Goal: Information Seeking & Learning: Learn about a topic

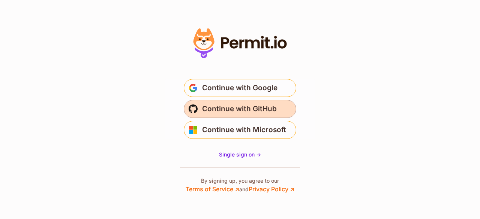
click at [233, 113] on span "Continue with GitHub" at bounding box center [239, 109] width 75 height 12
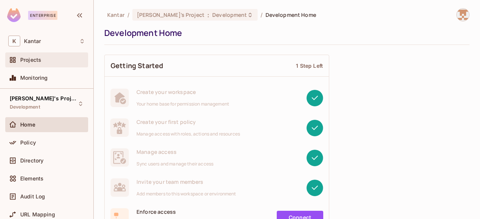
click at [25, 62] on span "Projects" at bounding box center [30, 60] width 21 height 6
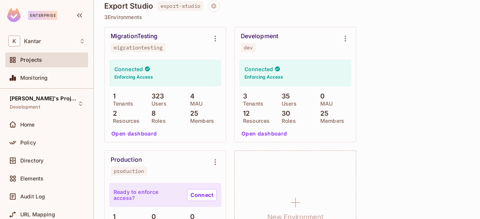
scroll to position [1173, 0]
click at [252, 36] on div "Development" at bounding box center [260, 37] width 38 height 8
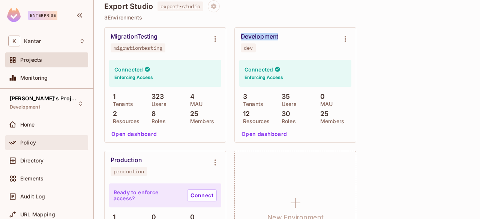
scroll to position [17, 0]
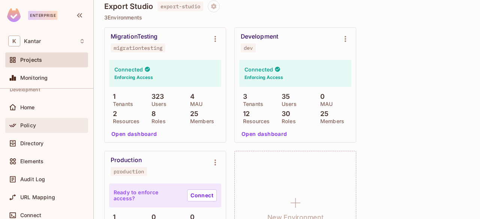
click at [35, 131] on div "Policy" at bounding box center [46, 125] width 83 height 15
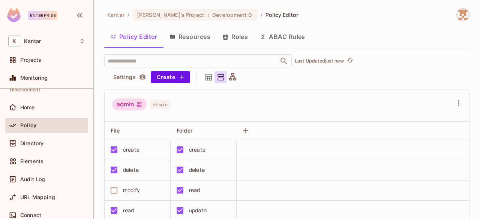
click at [282, 36] on button "ABAC Rules" at bounding box center [282, 36] width 57 height 19
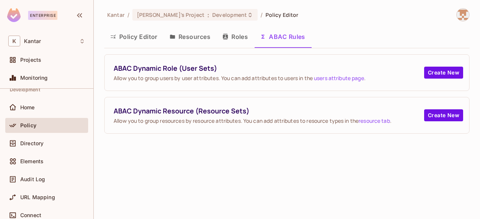
click at [235, 36] on button "Roles" at bounding box center [235, 36] width 38 height 19
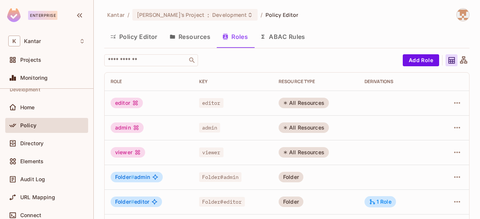
click at [202, 33] on button "Resources" at bounding box center [190, 36] width 53 height 19
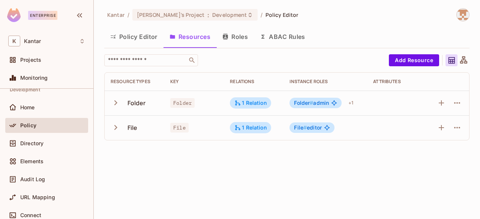
click at [113, 104] on icon "button" at bounding box center [116, 103] width 10 height 10
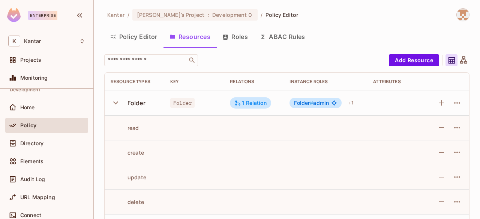
click at [113, 101] on icon "button" at bounding box center [116, 103] width 10 height 10
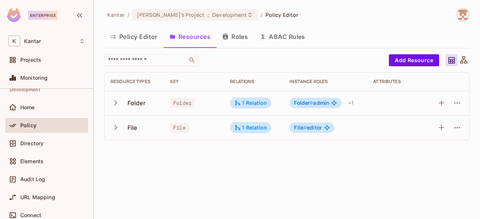
click at [114, 127] on icon "button" at bounding box center [116, 128] width 10 height 10
click at [115, 127] on icon "button" at bounding box center [116, 128] width 10 height 10
click at [135, 35] on button "Policy Editor" at bounding box center [133, 36] width 59 height 19
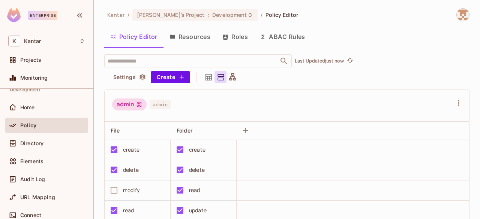
click at [157, 105] on span "admin" at bounding box center [160, 105] width 21 height 10
click at [178, 32] on button "Resources" at bounding box center [190, 36] width 53 height 19
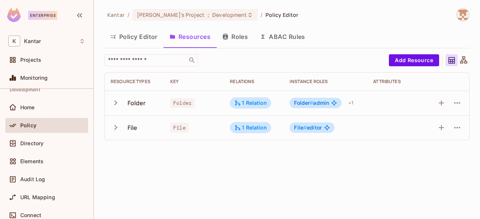
click at [237, 38] on button "Roles" at bounding box center [235, 36] width 38 height 19
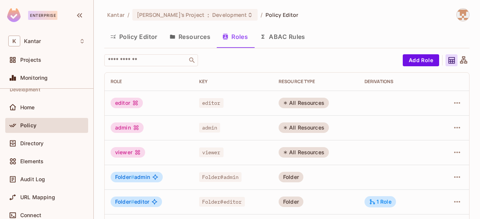
click at [290, 40] on button "ABAC Rules" at bounding box center [282, 36] width 57 height 19
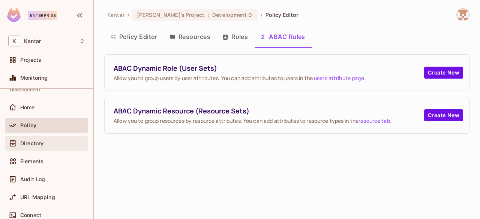
click at [42, 144] on span "Directory" at bounding box center [31, 144] width 23 height 6
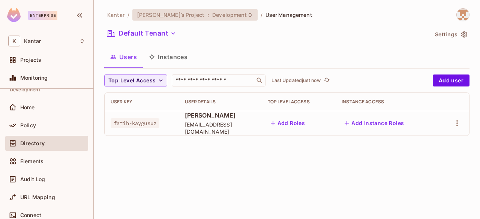
click at [173, 15] on div "[PERSON_NAME]'s Project : Development" at bounding box center [190, 14] width 107 height 7
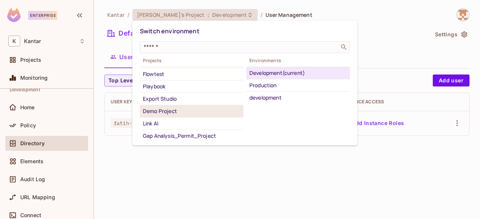
scroll to position [33, 0]
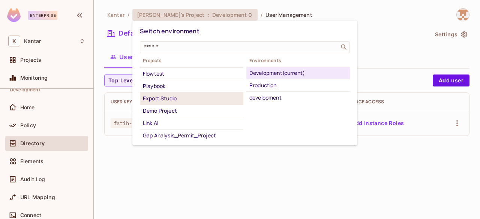
click at [155, 94] on div "Export Studio" at bounding box center [192, 98] width 98 height 9
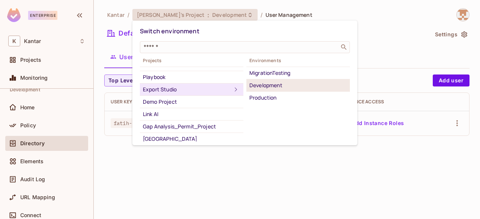
click at [259, 83] on div "Development" at bounding box center [298, 85] width 98 height 9
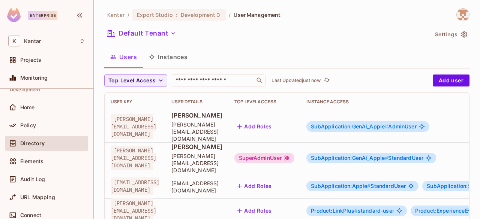
click at [170, 50] on button "Instances" at bounding box center [168, 57] width 51 height 19
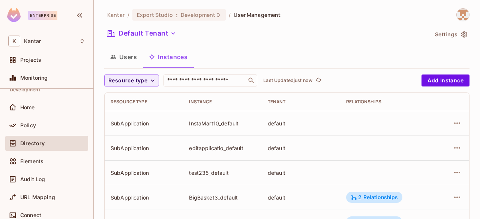
click at [213, 123] on div "InstaMart10_default" at bounding box center [222, 123] width 66 height 7
click at [210, 147] on div "editapplicatio_default" at bounding box center [222, 148] width 66 height 7
click at [206, 173] on div "test235_default" at bounding box center [222, 173] width 66 height 7
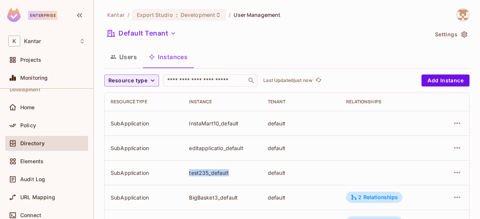
click at [206, 173] on div "test235_default" at bounding box center [222, 173] width 66 height 7
click at [204, 194] on div "BigBasket3_default" at bounding box center [222, 197] width 66 height 7
click at [274, 125] on div "default" at bounding box center [301, 123] width 66 height 7
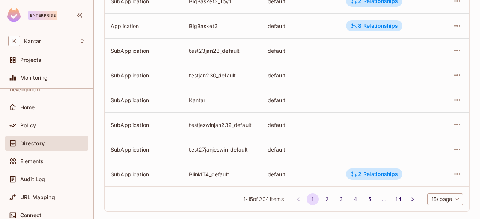
scroll to position [304, 0]
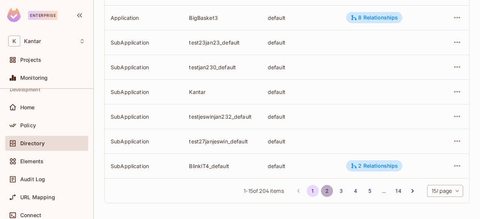
click at [321, 189] on button "2" at bounding box center [327, 191] width 12 height 12
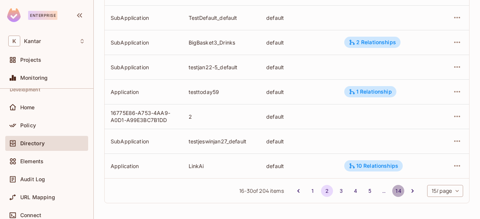
click at [393, 191] on button "14" at bounding box center [398, 191] width 12 height 12
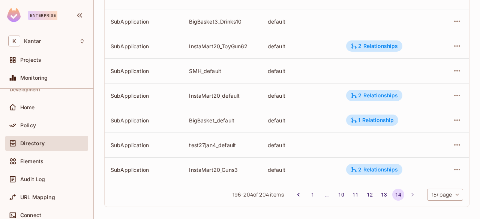
scroll to position [155, 0]
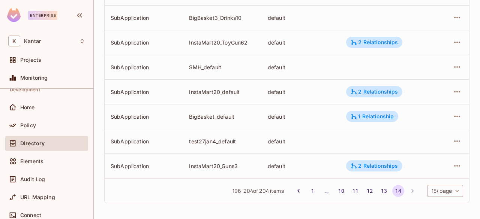
click at [406, 189] on li "pagination navigation" at bounding box center [413, 191] width 14 height 12
click at [434, 191] on body "Enterprise K Kantar Projects Monitoring Export Studio Development Home Policy D…" at bounding box center [240, 109] width 480 height 219
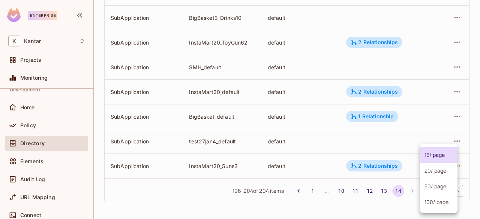
click at [404, 192] on div at bounding box center [240, 109] width 480 height 219
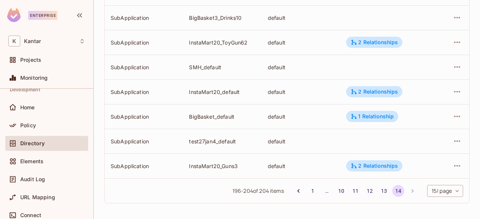
drag, startPoint x: 406, startPoint y: 187, endPoint x: 405, endPoint y: 191, distance: 4.2
click at [406, 191] on li "pagination navigation" at bounding box center [413, 191] width 14 height 12
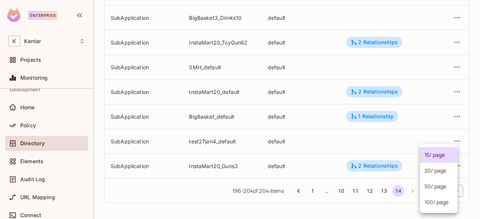
click at [437, 190] on body "Enterprise K Kantar Projects Monitoring Export Studio Development Home Policy D…" at bounding box center [240, 109] width 480 height 219
click at [442, 206] on li "100 / page" at bounding box center [439, 203] width 38 height 16
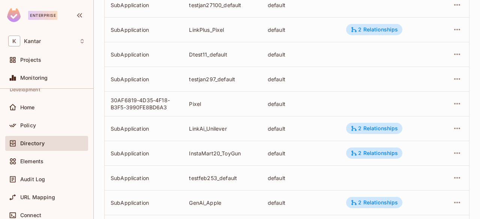
scroll to position [2409, 0]
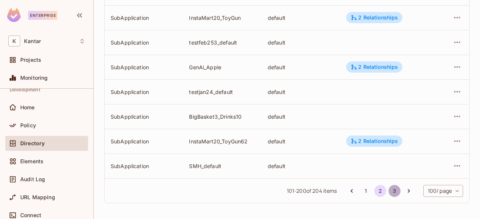
click at [389, 190] on button "3" at bounding box center [395, 191] width 12 height 12
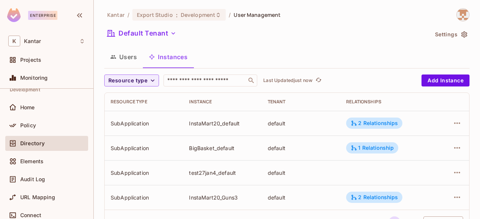
scroll to position [32, 0]
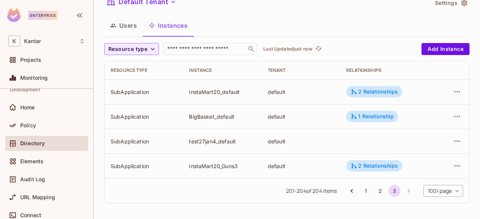
click at [402, 193] on li "pagination navigation" at bounding box center [409, 191] width 14 height 12
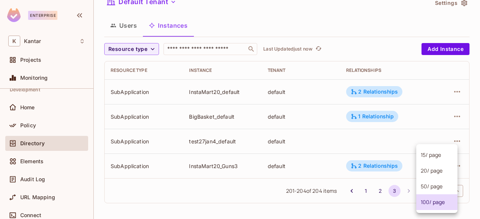
click at [436, 191] on body "Enterprise K Kantar Projects Monitoring Export Studio Development Home Policy D…" at bounding box center [240, 109] width 480 height 219
click at [429, 162] on li "15 / page" at bounding box center [436, 155] width 41 height 16
type input "**"
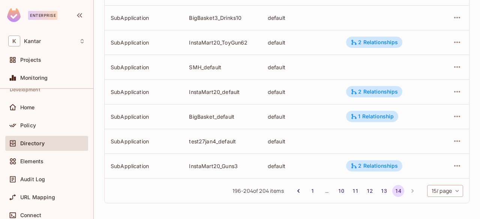
scroll to position [0, 0]
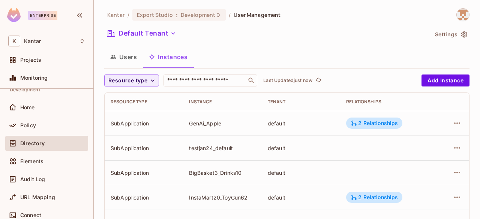
click at [128, 61] on button "Users" at bounding box center [123, 57] width 39 height 19
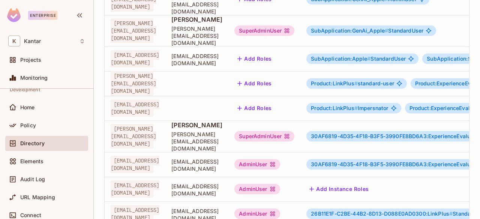
scroll to position [310, 0]
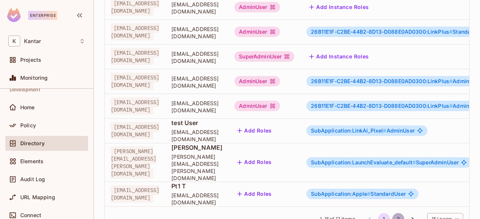
click at [392, 213] on button "2" at bounding box center [398, 219] width 12 height 12
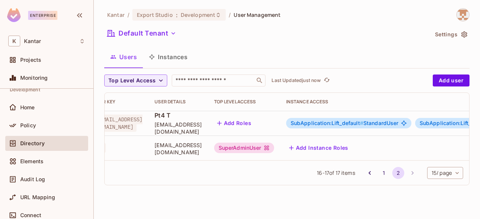
scroll to position [0, 0]
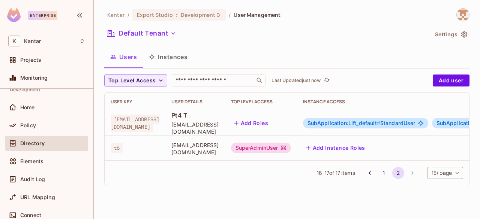
click at [177, 119] on span "Pt4 T" at bounding box center [194, 115] width 47 height 8
click at [179, 61] on button "Instances" at bounding box center [168, 57] width 51 height 19
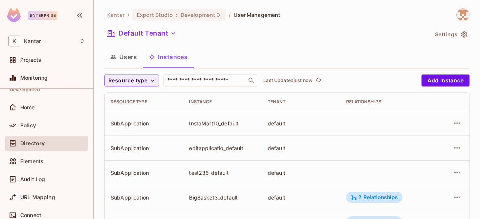
click at [122, 58] on button "Users" at bounding box center [123, 57] width 39 height 19
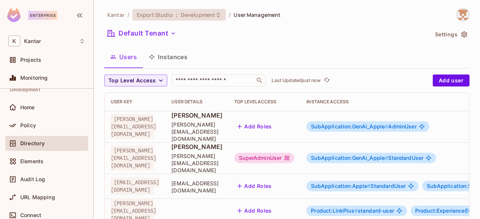
click at [205, 18] on span "Development" at bounding box center [198, 14] width 35 height 7
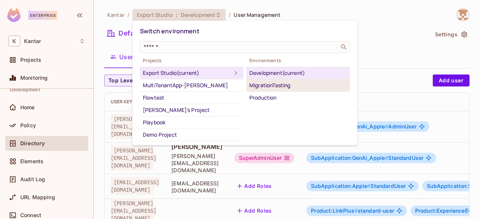
click at [271, 90] on li "MigrationTesting" at bounding box center [298, 86] width 104 height 12
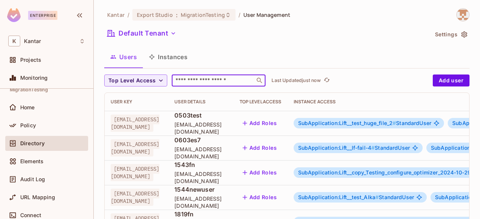
click at [190, 78] on input "text" at bounding box center [213, 81] width 79 height 8
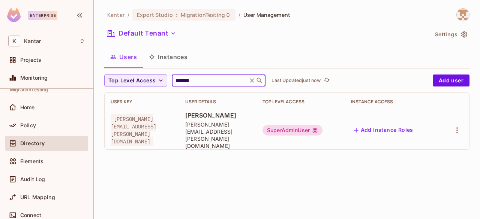
type input "*******"
click at [231, 124] on div "[PERSON_NAME] vasavi [EMAIL_ADDRESS][PERSON_NAME][DOMAIN_NAME]" at bounding box center [217, 130] width 65 height 38
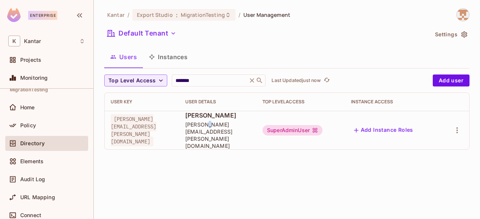
click at [231, 124] on div "[PERSON_NAME] vasavi [EMAIL_ADDRESS][PERSON_NAME][DOMAIN_NAME]" at bounding box center [217, 130] width 65 height 38
click at [153, 31] on button "Default Tenant" at bounding box center [141, 33] width 75 height 12
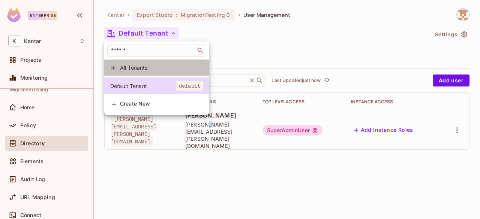
click at [134, 68] on span "All Tenants" at bounding box center [161, 67] width 83 height 7
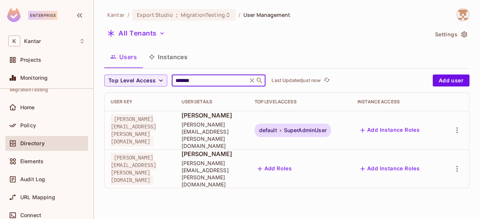
click at [205, 78] on input "*******" at bounding box center [209, 81] width 71 height 8
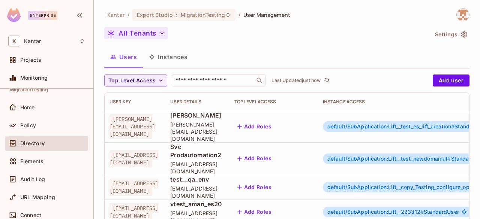
click at [158, 34] on button "All Tenants" at bounding box center [136, 33] width 64 height 12
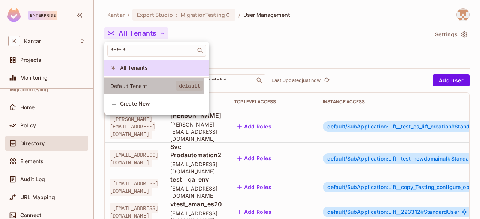
click at [137, 86] on span "Default Tenant" at bounding box center [143, 86] width 66 height 7
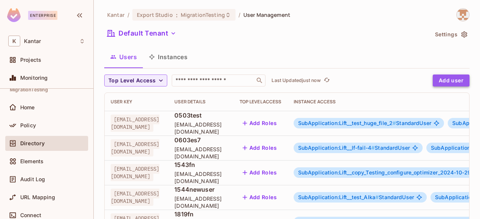
click at [442, 76] on button "Add user" at bounding box center [451, 81] width 37 height 12
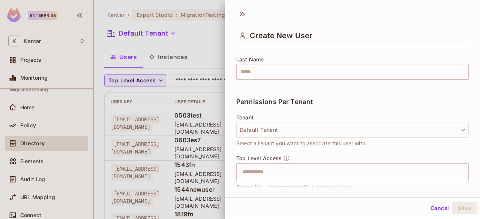
scroll to position [179, 0]
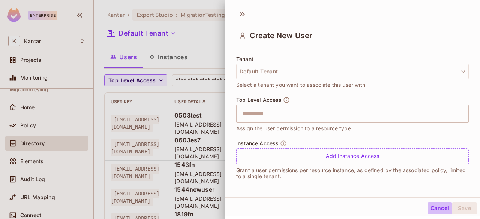
click at [432, 210] on button "Cancel" at bounding box center [440, 209] width 24 height 12
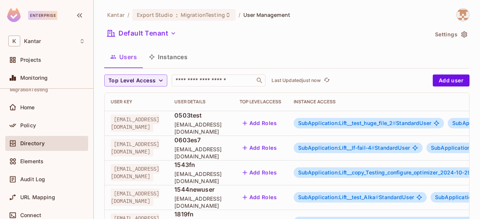
click at [172, 60] on button "Instances" at bounding box center [168, 57] width 51 height 19
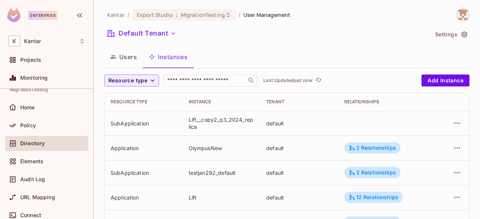
click at [124, 61] on button "Users" at bounding box center [123, 57] width 39 height 19
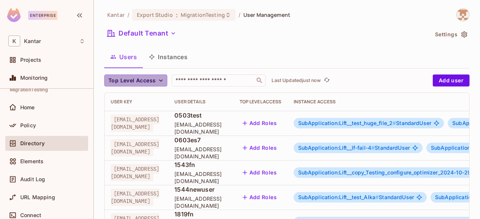
click at [164, 77] on icon "button" at bounding box center [161, 81] width 8 height 8
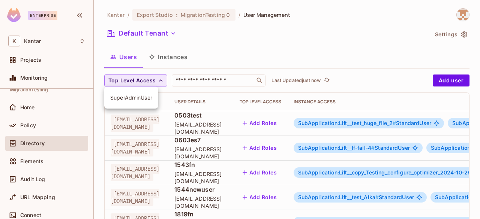
click at [248, 55] on div at bounding box center [240, 109] width 480 height 219
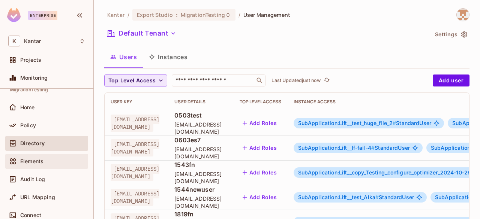
click at [33, 164] on div "Elements" at bounding box center [46, 161] width 77 height 9
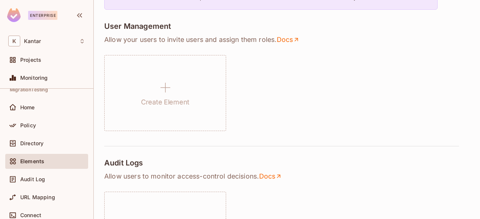
scroll to position [147, 0]
click at [46, 173] on div "Audit Log" at bounding box center [46, 179] width 83 height 15
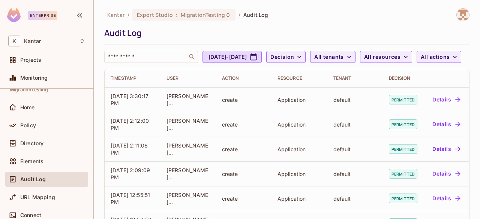
scroll to position [70, 0]
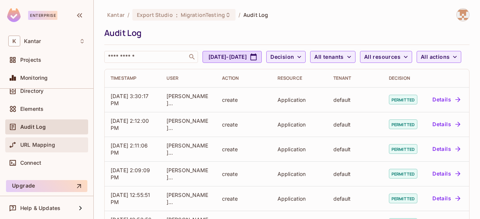
click at [37, 142] on span "URL Mapping" at bounding box center [37, 145] width 35 height 6
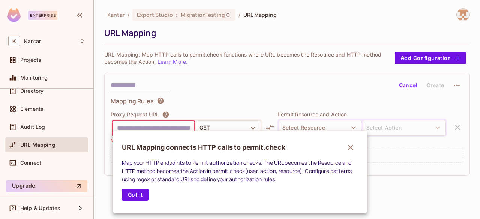
click at [32, 163] on div at bounding box center [240, 109] width 480 height 219
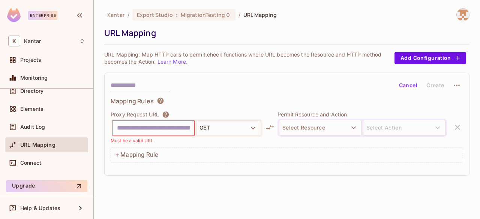
click at [32, 163] on div "URL Mapping connects HTTP calls to permit.check Map your HTTP endpoints to Perm…" at bounding box center [240, 109] width 480 height 219
click at [32, 163] on span "Connect" at bounding box center [30, 163] width 21 height 6
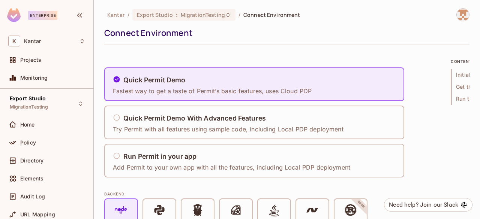
click at [35, 152] on div "Policy" at bounding box center [46, 144] width 83 height 18
click at [31, 147] on div "Policy" at bounding box center [46, 142] width 83 height 15
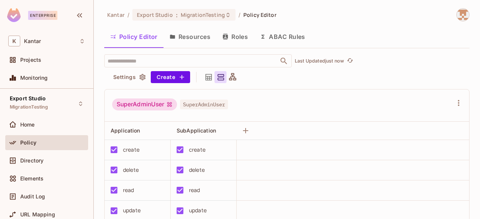
click at [182, 38] on button "Resources" at bounding box center [190, 36] width 53 height 19
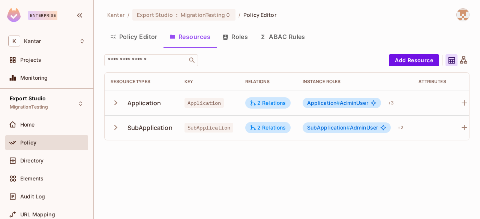
click at [113, 102] on icon "button" at bounding box center [116, 103] width 10 height 10
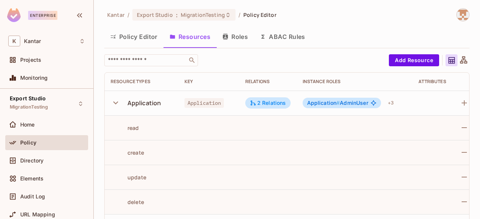
click at [113, 102] on icon "button" at bounding box center [116, 103] width 10 height 10
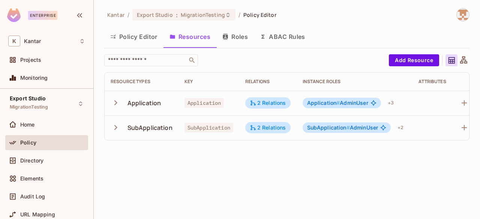
click at [114, 123] on icon "button" at bounding box center [116, 128] width 10 height 10
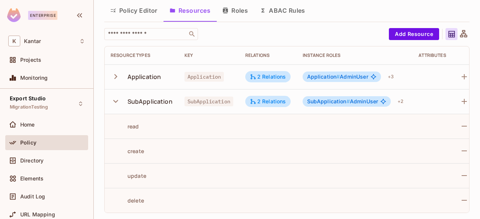
click at [111, 97] on icon "button" at bounding box center [116, 101] width 10 height 10
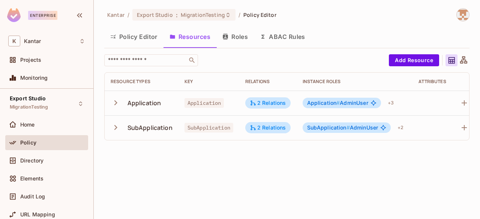
click at [237, 41] on button "Roles" at bounding box center [235, 36] width 38 height 19
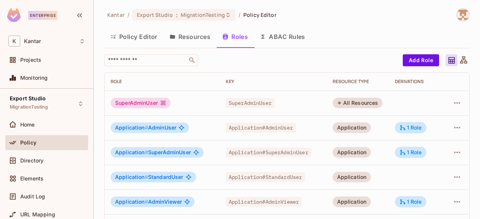
click at [282, 31] on button "ABAC Rules" at bounding box center [282, 36] width 57 height 19
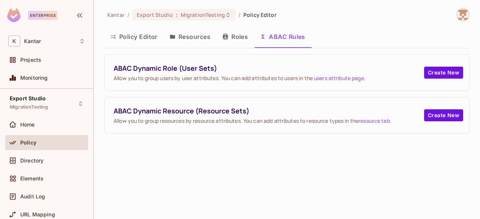
click at [149, 31] on button "Policy Editor" at bounding box center [133, 36] width 59 height 19
